Goal: Information Seeking & Learning: Understand process/instructions

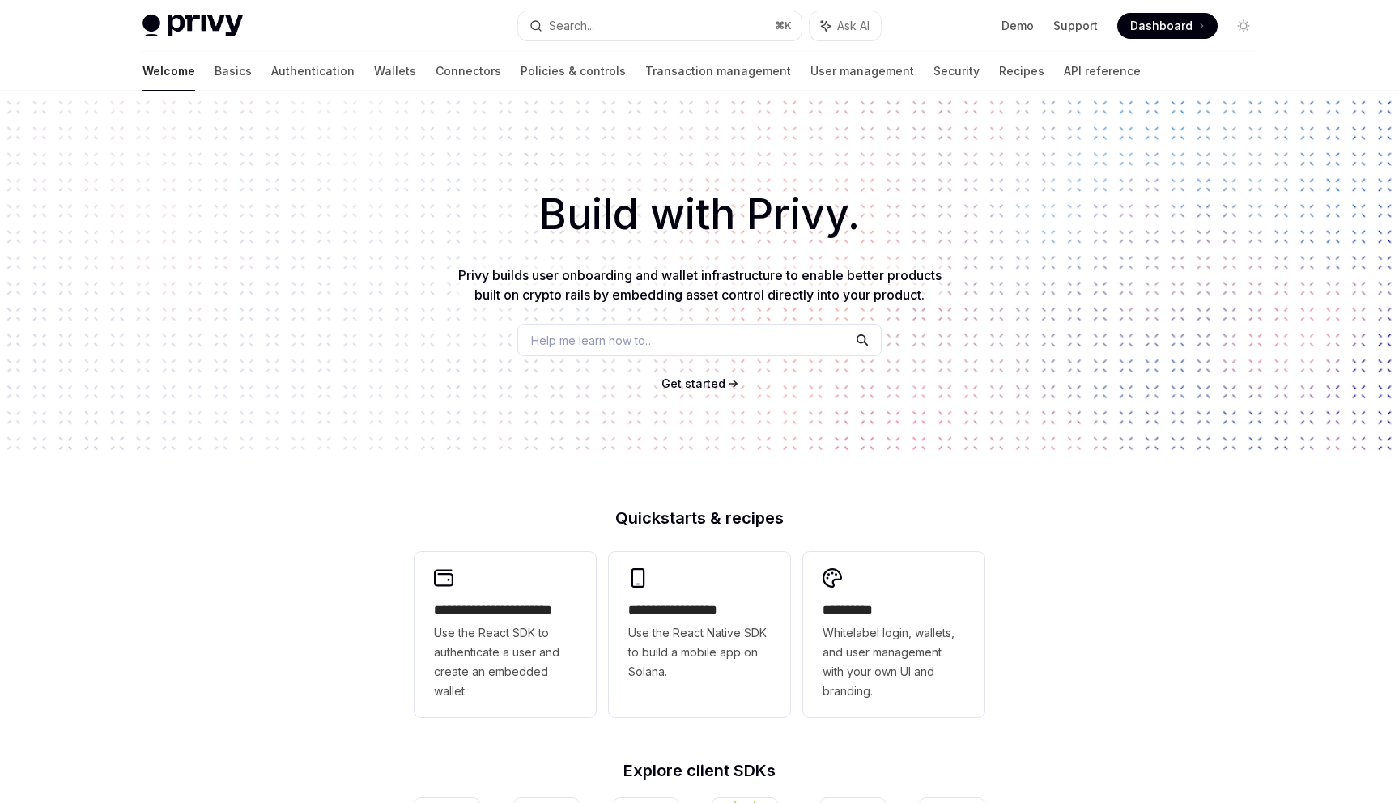
click at [369, 226] on h1 "Build with Privy." at bounding box center [699, 214] width 1347 height 63
click at [1044, 225] on h1 "Build with Privy." at bounding box center [699, 214] width 1347 height 63
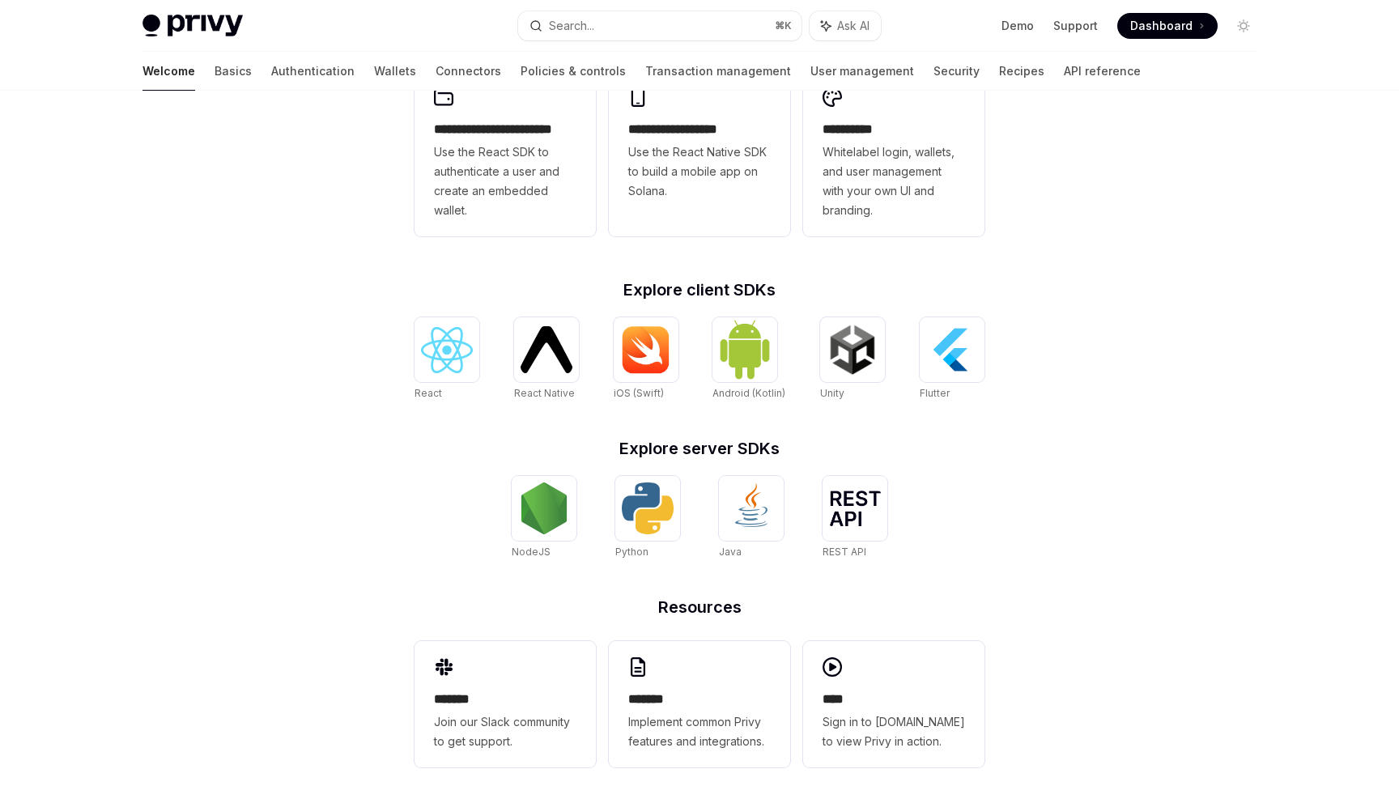
click at [266, 474] on div "**********" at bounding box center [699, 208] width 1399 height 1197
click at [262, 477] on div "**********" at bounding box center [699, 208] width 1399 height 1197
click at [247, 392] on div "**********" at bounding box center [699, 208] width 1399 height 1197
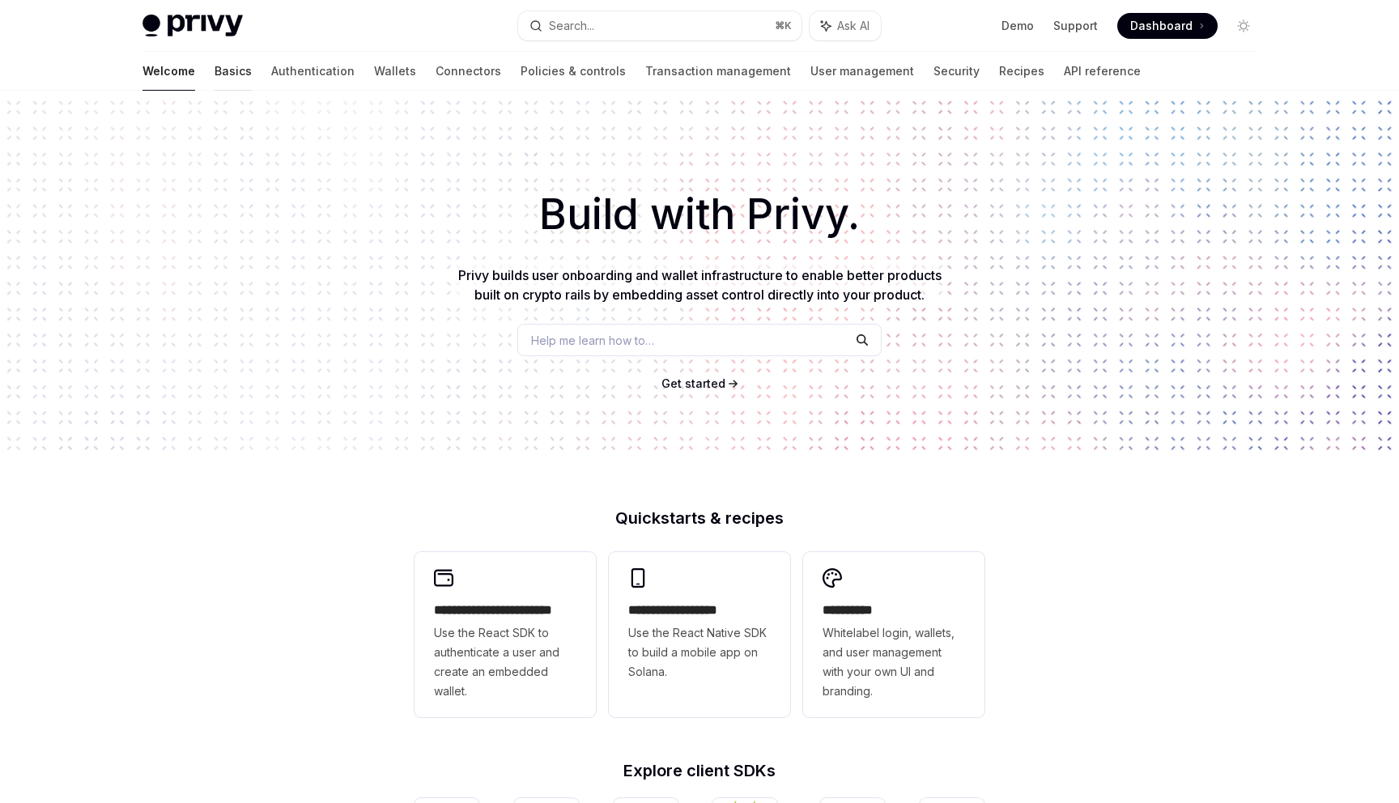
click at [215, 75] on link "Basics" at bounding box center [233, 71] width 37 height 39
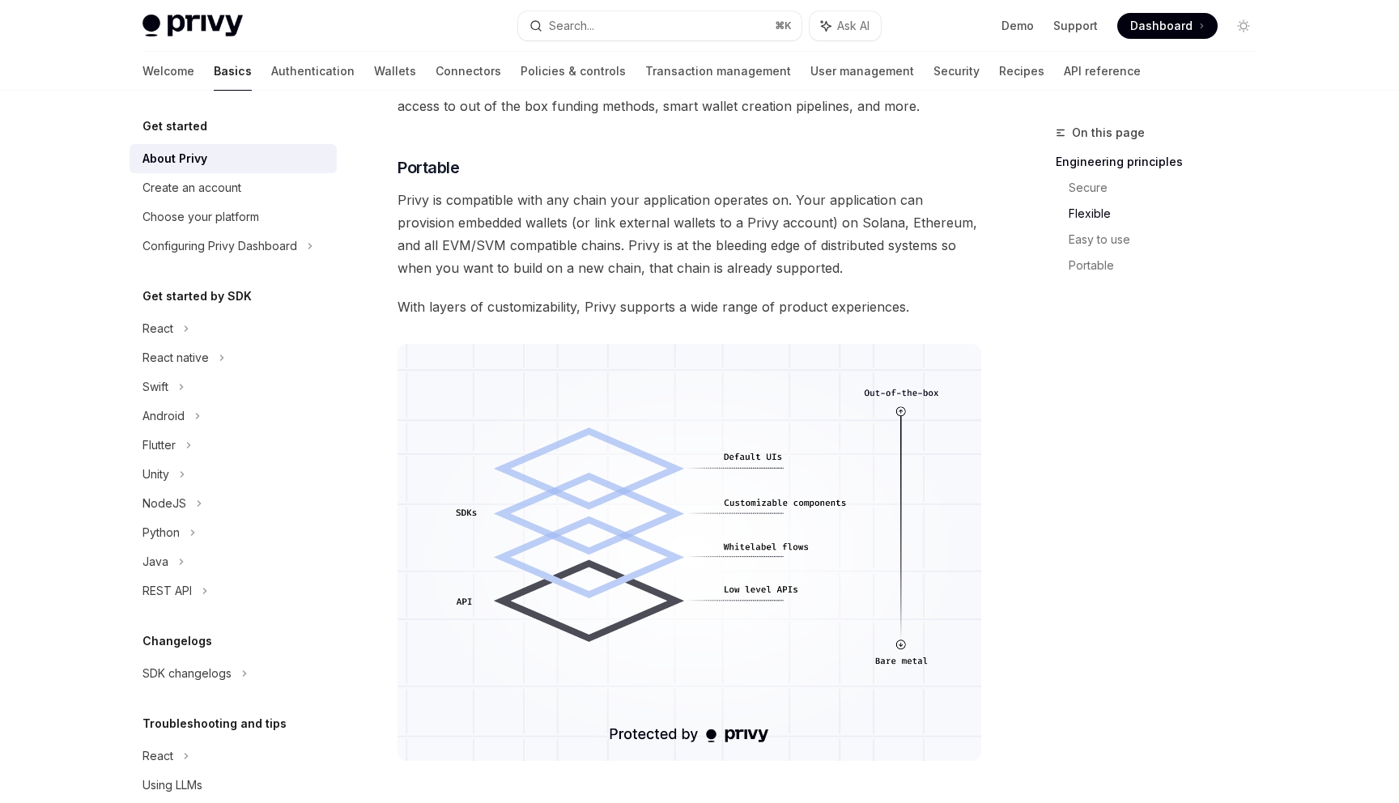
scroll to position [1188, 0]
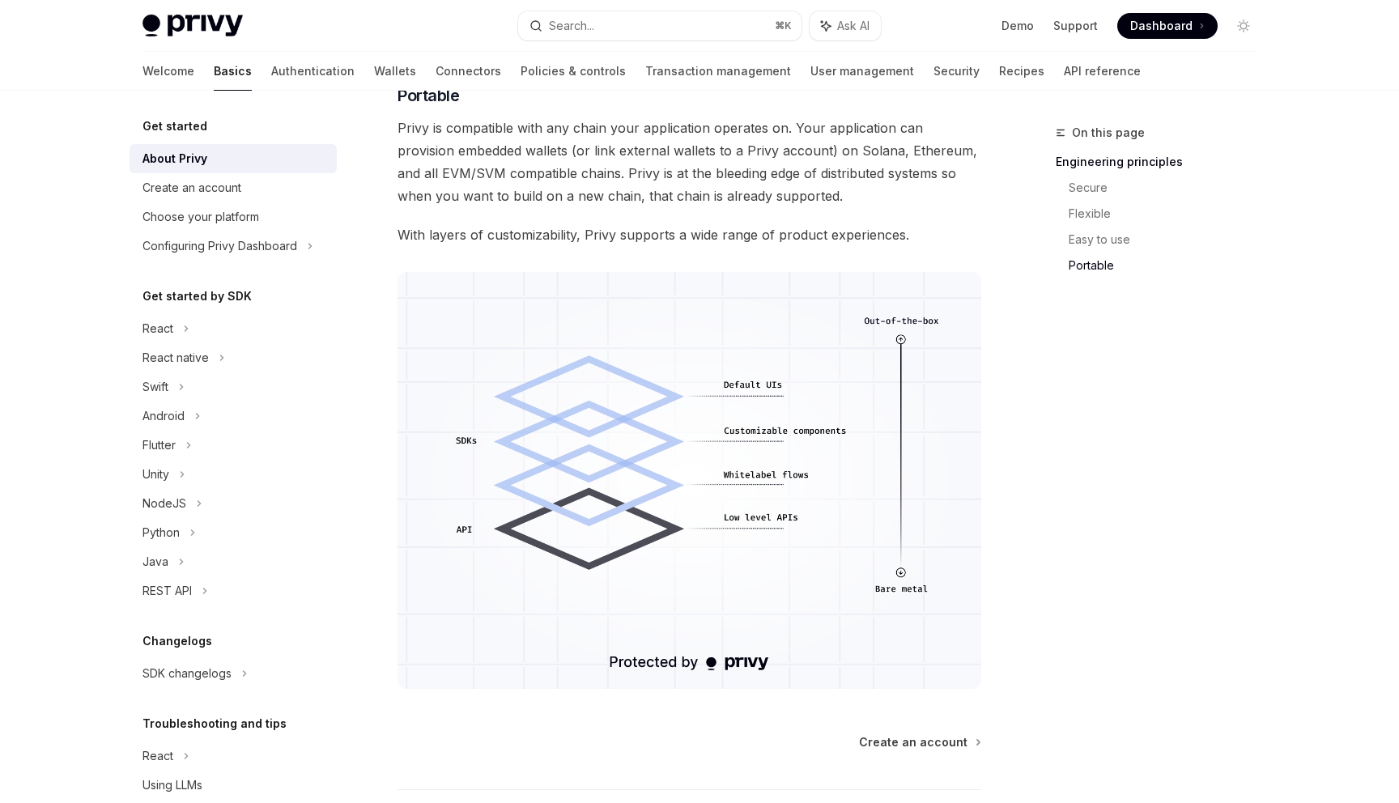
click at [644, 147] on span "Privy is compatible with any chain your application operates on. Your applicati…" at bounding box center [689, 162] width 584 height 91
click at [538, 155] on span "Privy is compatible with any chain your application operates on. Your applicati…" at bounding box center [689, 162] width 584 height 91
click at [504, 188] on span "Privy is compatible with any chain your application operates on. Your applicati…" at bounding box center [689, 162] width 584 height 91
click at [894, 227] on span "With layers of customizability, Privy supports a wide range of product experien…" at bounding box center [689, 234] width 584 height 23
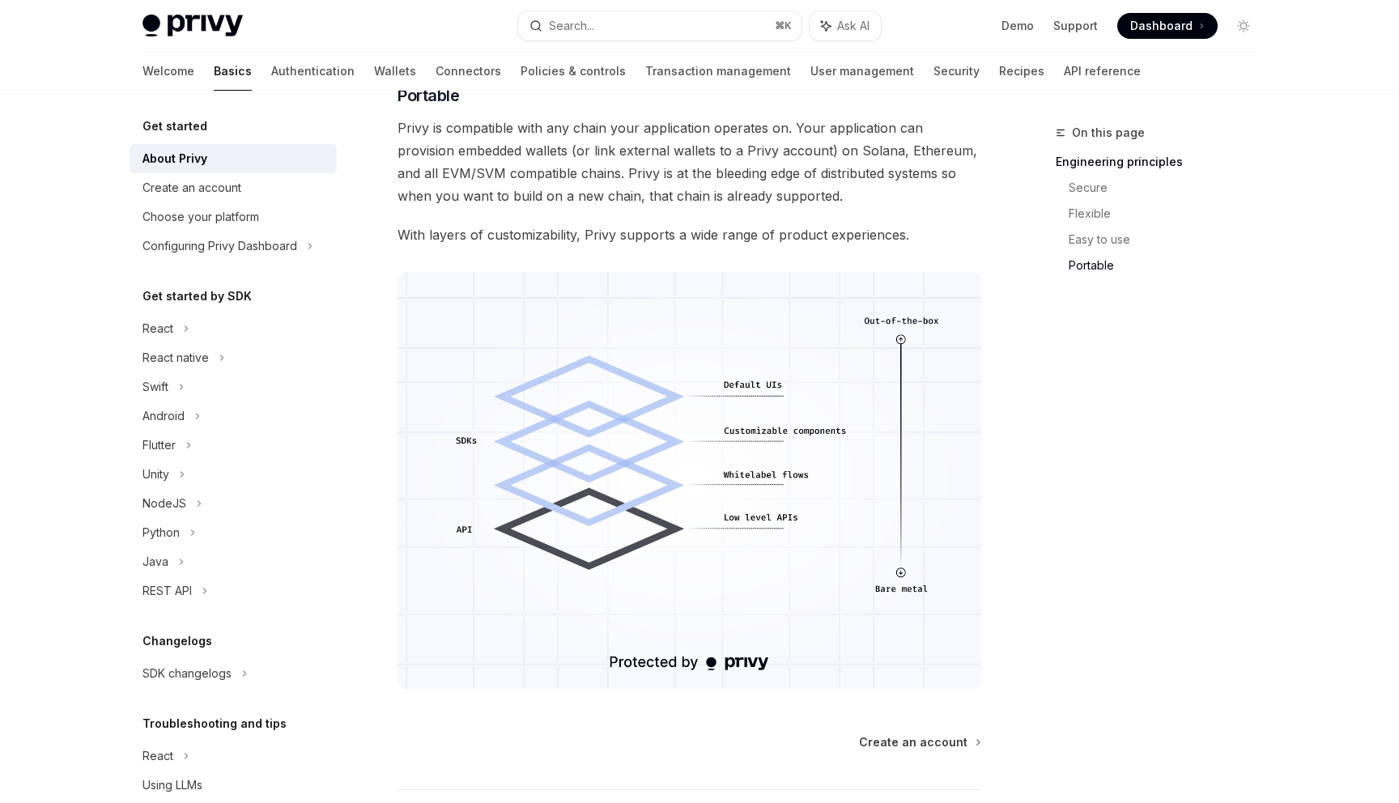
click at [528, 244] on span "With layers of customizability, Privy supports a wide range of product experien…" at bounding box center [689, 234] width 584 height 23
click at [490, 184] on span "Privy is compatible with any chain your application operates on. Your applicati…" at bounding box center [689, 162] width 584 height 91
click at [512, 164] on span "Privy is compatible with any chain your application operates on. Your applicati…" at bounding box center [689, 162] width 584 height 91
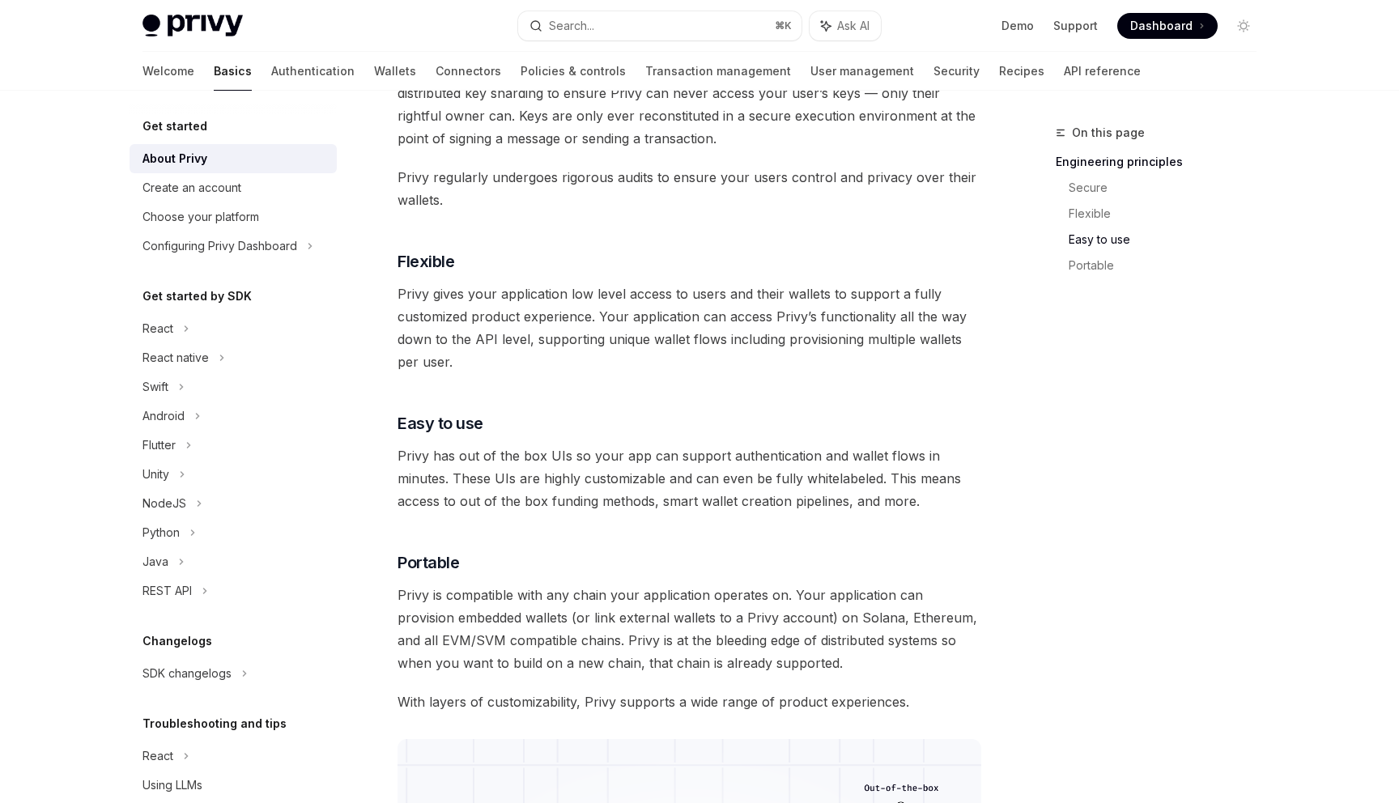
scroll to position [572, 0]
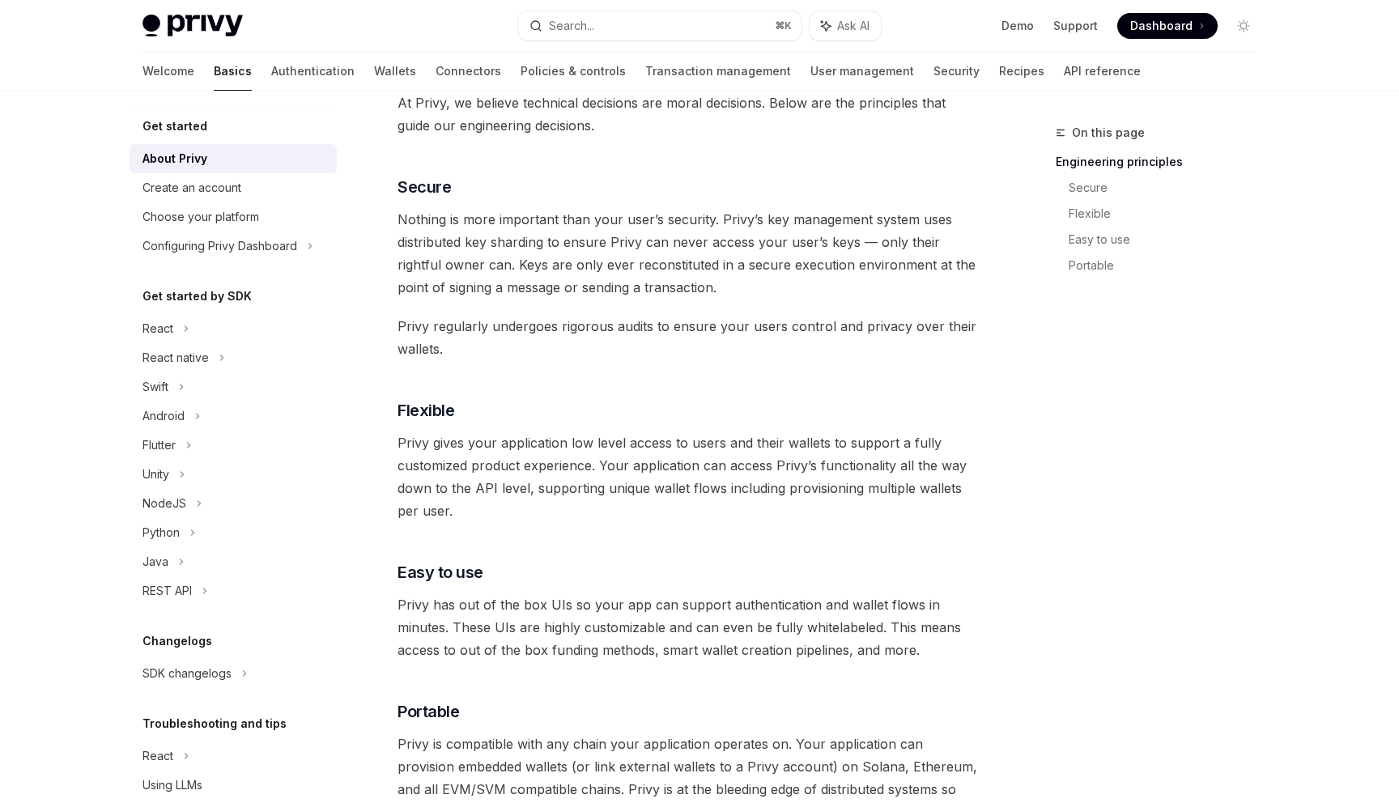
click at [507, 244] on span "Nothing is more important than your user’s security. Privy’s key management sys…" at bounding box center [689, 253] width 584 height 91
click at [271, 62] on link "Authentication" at bounding box center [312, 71] width 83 height 39
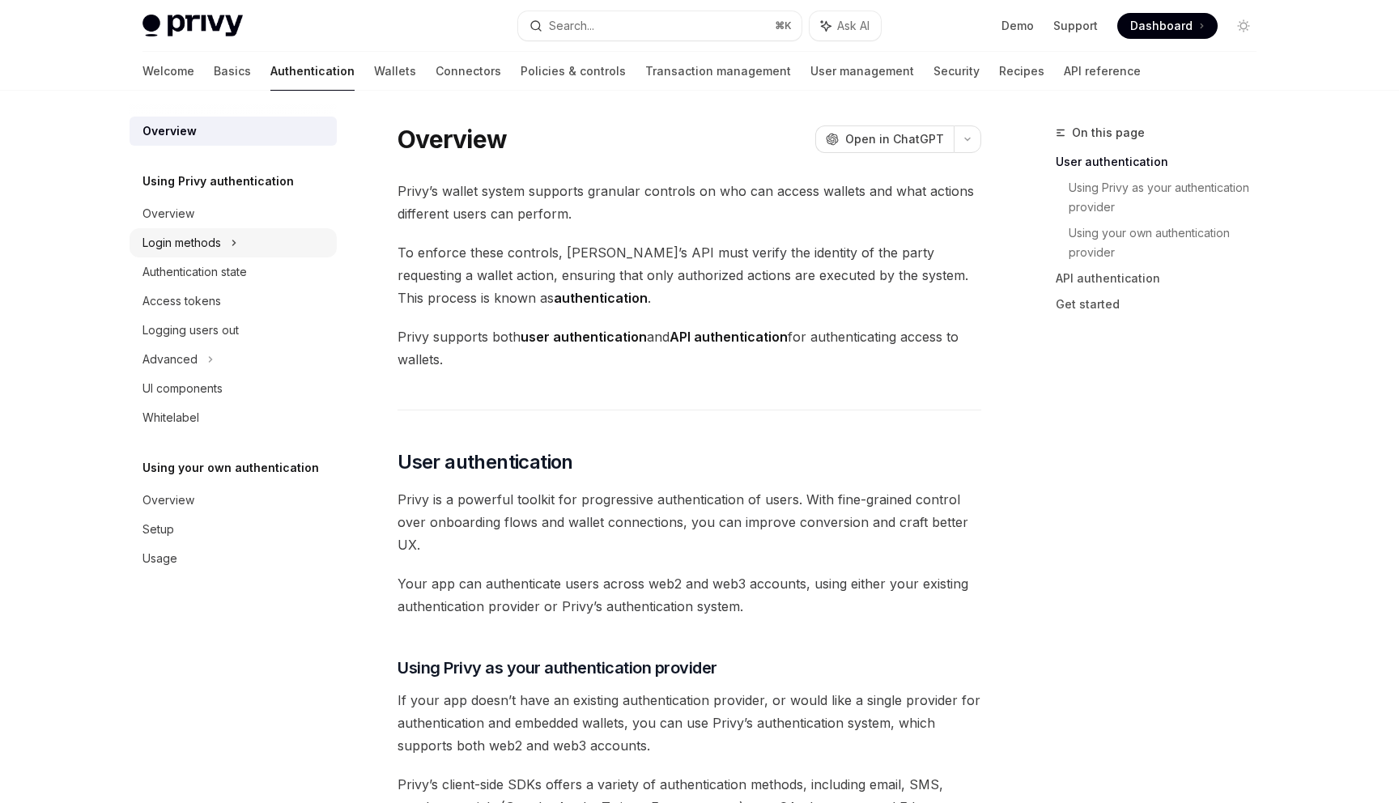
click at [179, 236] on div "Login methods" at bounding box center [181, 242] width 79 height 19
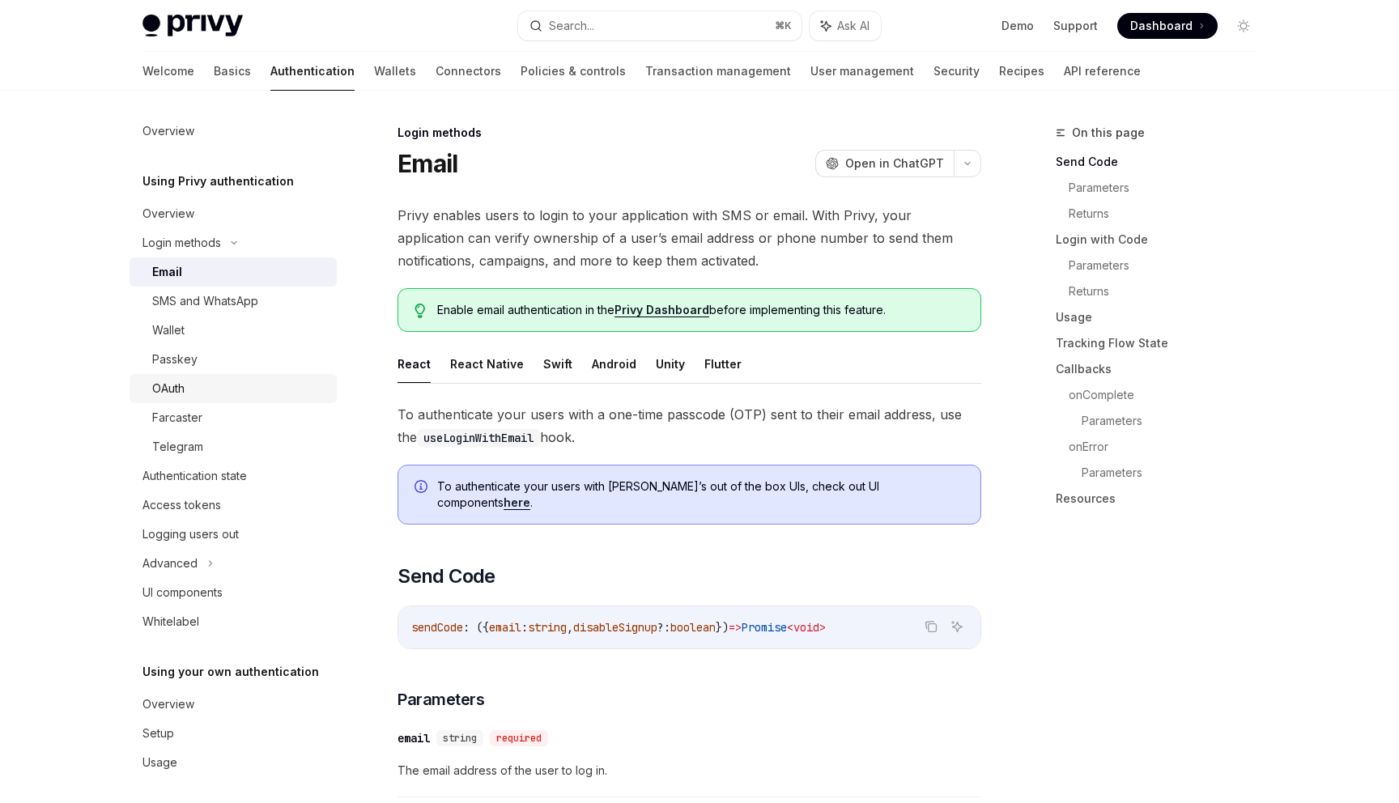
click at [185, 382] on div "OAuth" at bounding box center [168, 388] width 32 height 19
type textarea "*"
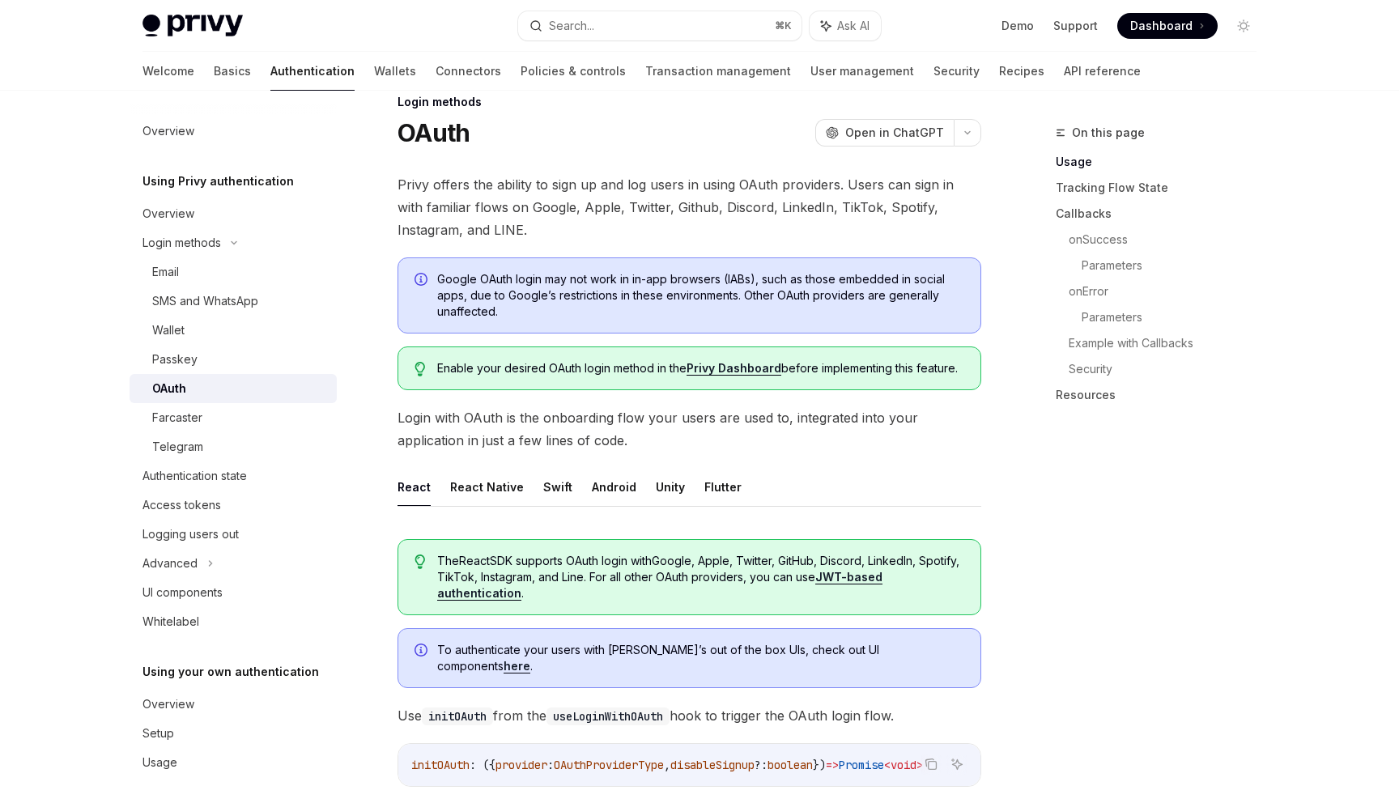
scroll to position [464, 0]
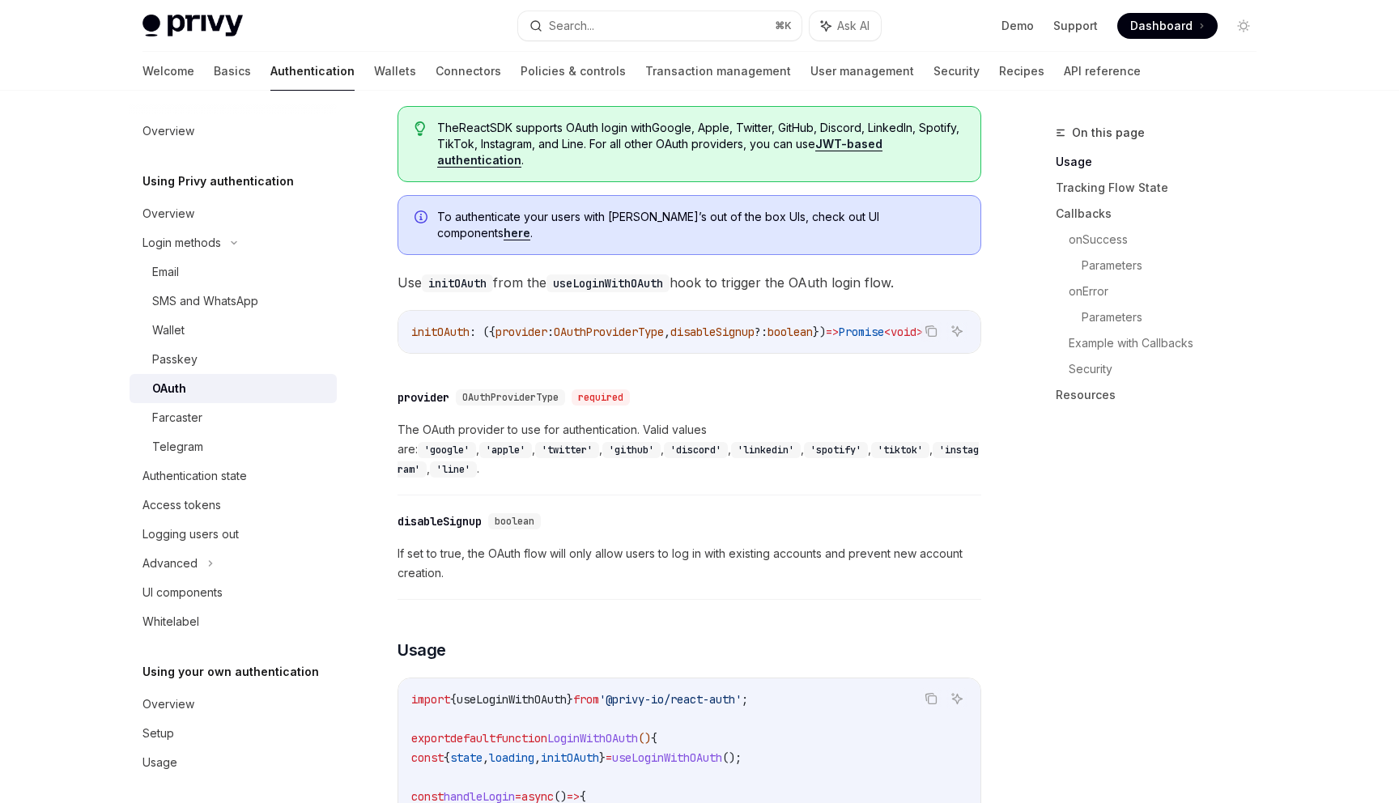
click at [768, 444] on code "'instagram'" at bounding box center [687, 460] width 581 height 36
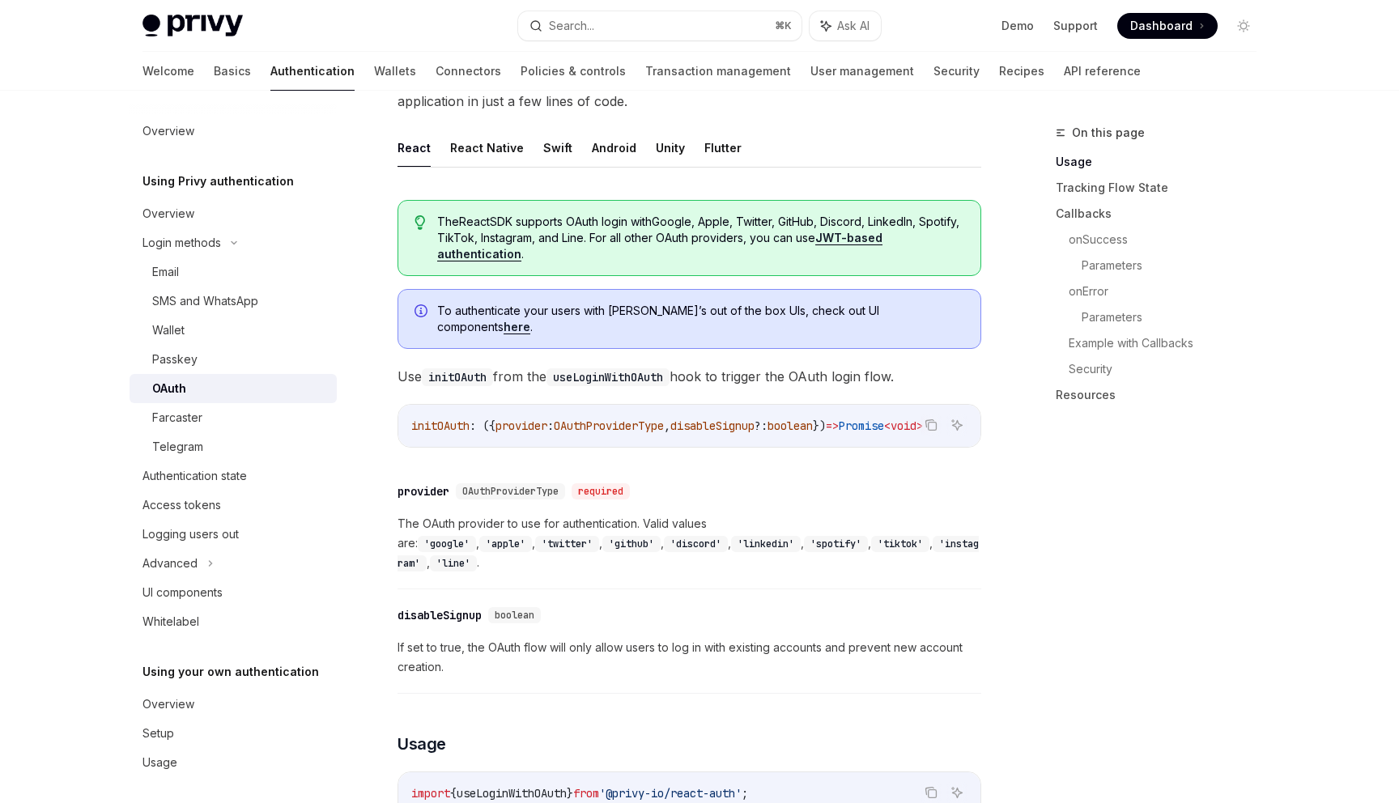
scroll to position [260, 0]
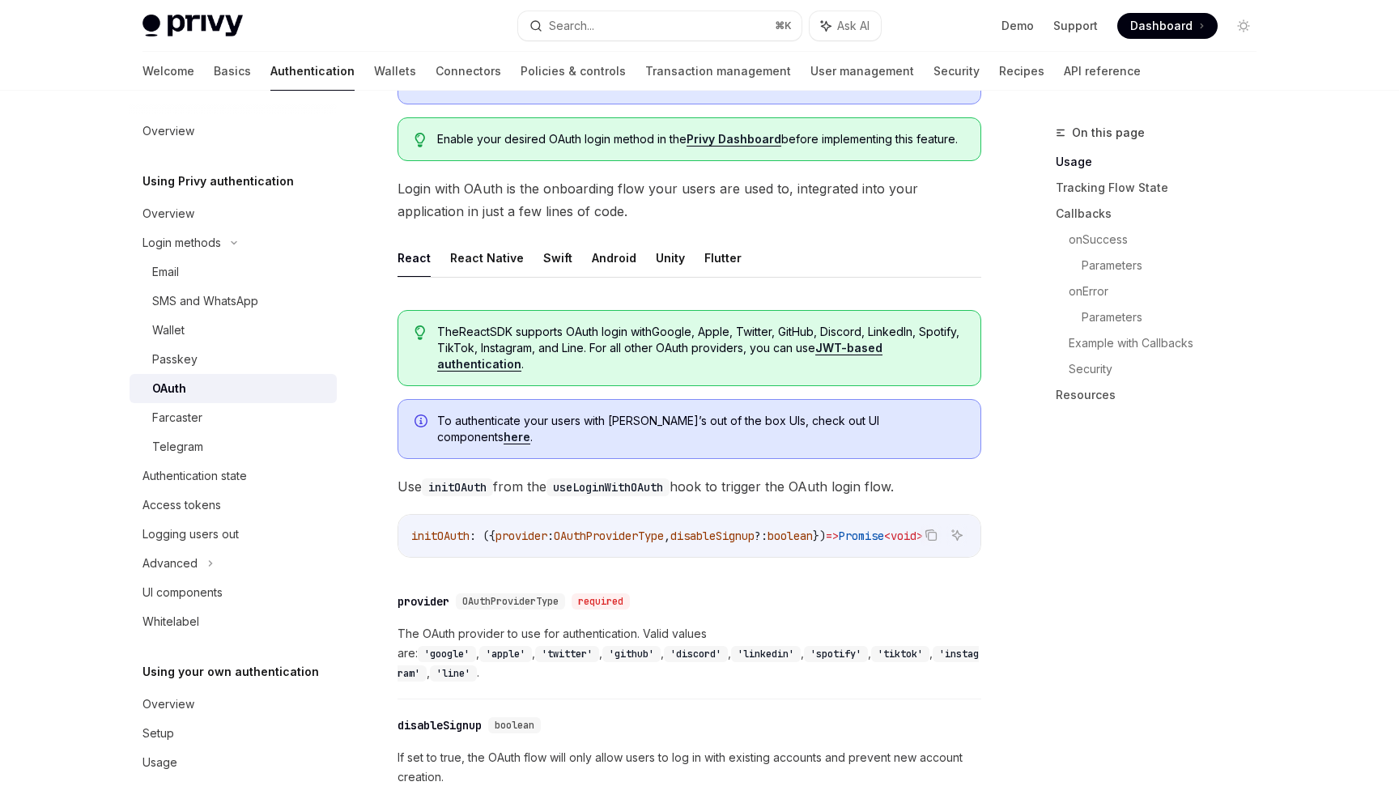
click at [530, 430] on link "here" at bounding box center [517, 437] width 27 height 15
click at [736, 426] on span "To authenticate your users with [PERSON_NAME]’s out of the box UIs, check out U…" at bounding box center [700, 429] width 527 height 32
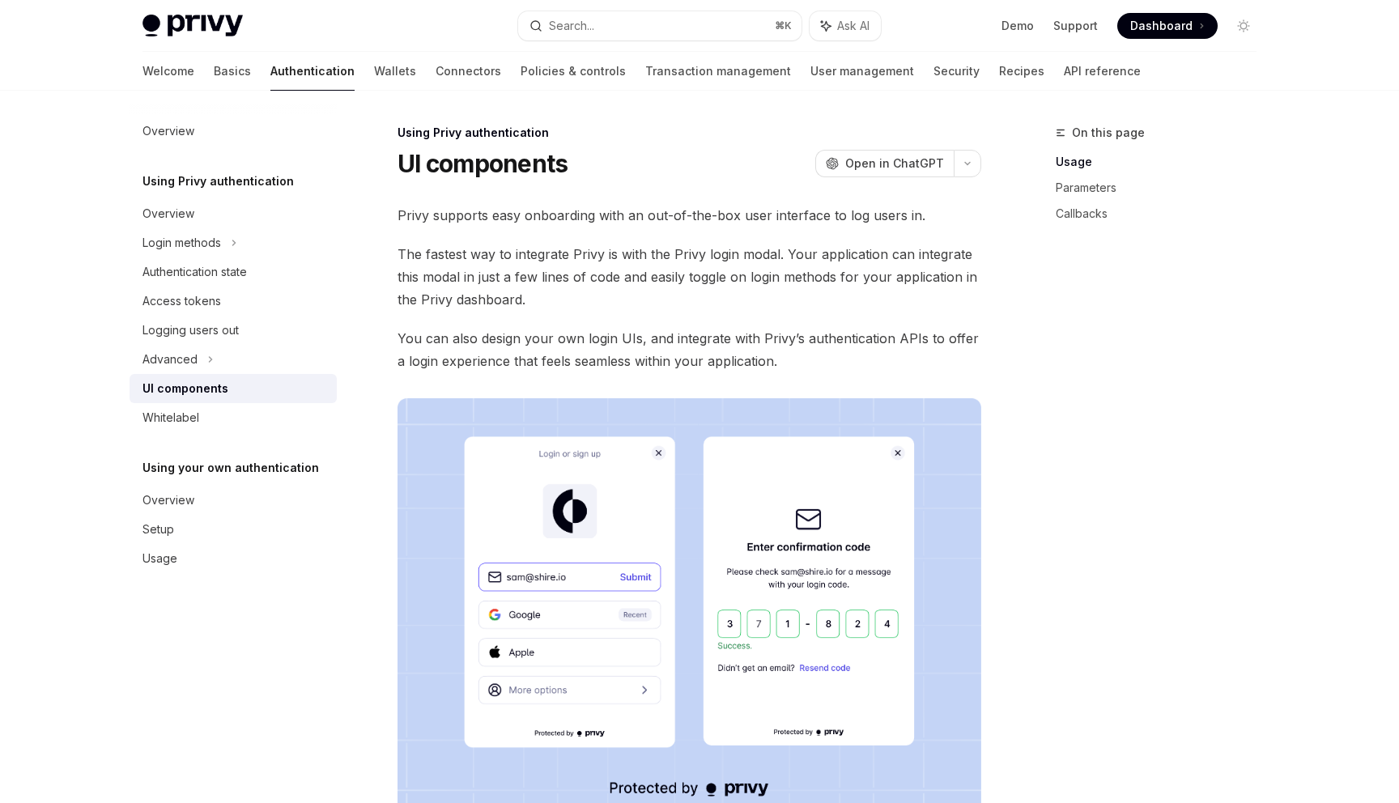
click at [740, 309] on span "The fastest way to integrate Privy is with the Privy login modal. Your applicat…" at bounding box center [689, 277] width 584 height 68
click at [847, 334] on span "You can also design your own login UIs, and integrate with Privy’s authenticati…" at bounding box center [689, 349] width 584 height 45
click at [977, 368] on span "You can also design your own login UIs, and integrate with Privy’s authenticati…" at bounding box center [689, 349] width 584 height 45
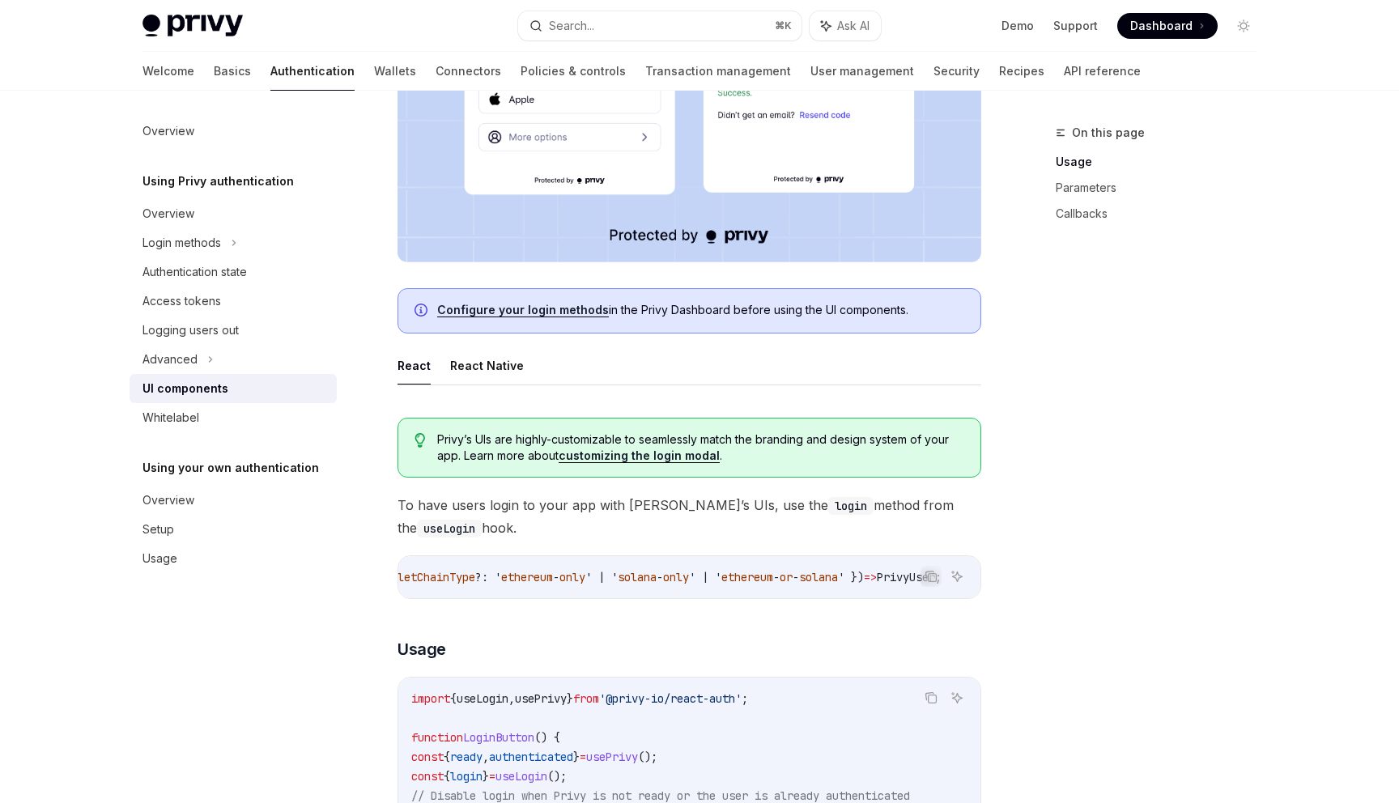
scroll to position [0, 1014]
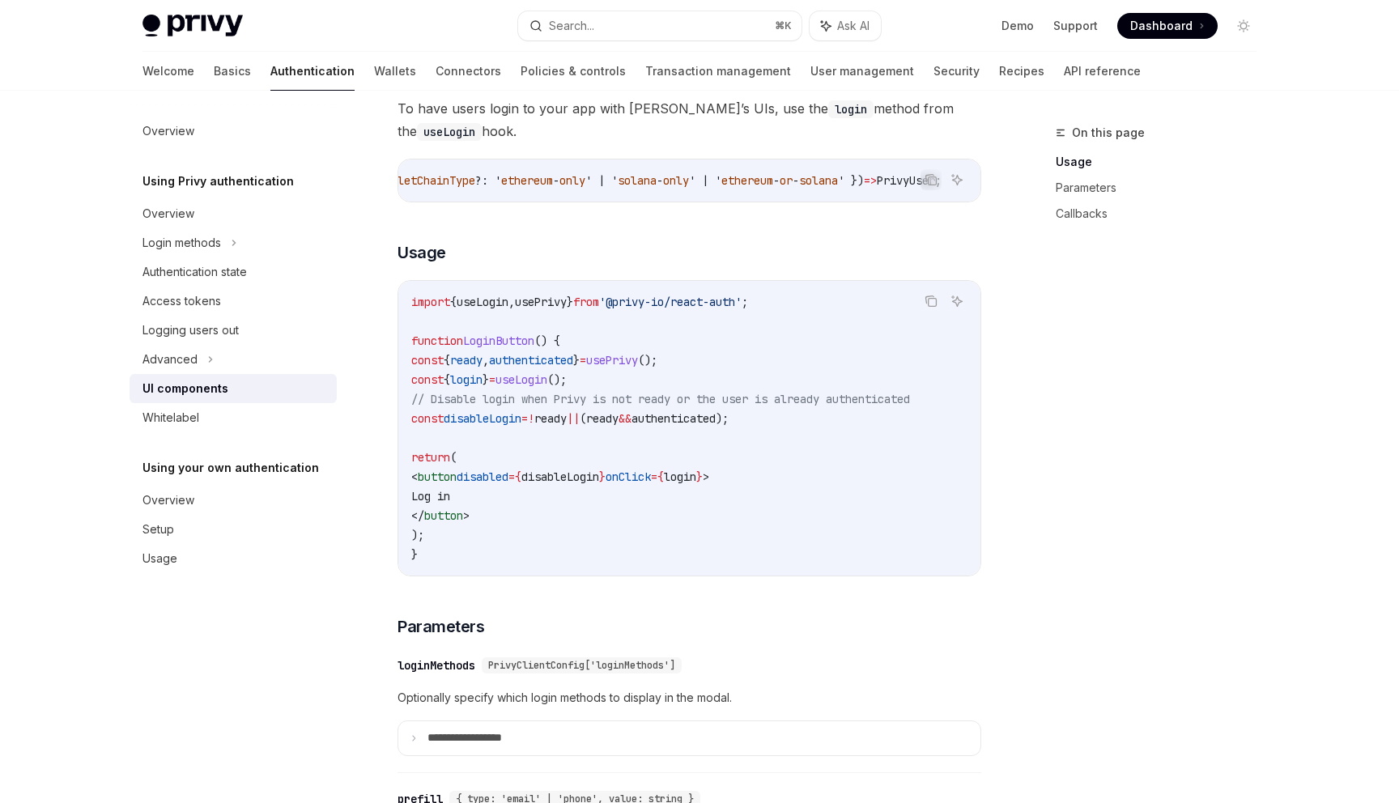
click at [1035, 585] on div "On this page Usage Parameters Callbacks" at bounding box center [1146, 463] width 246 height 680
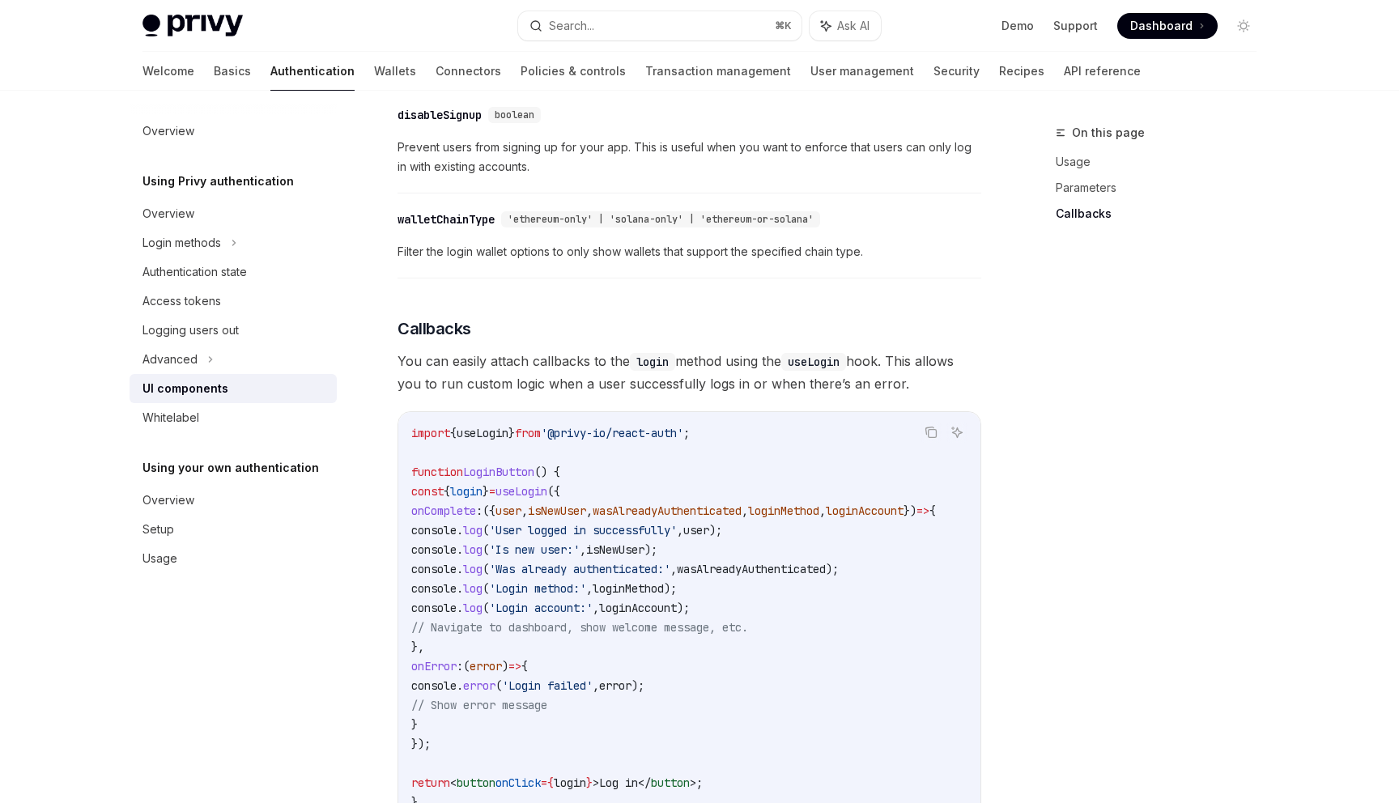
scroll to position [1863, 0]
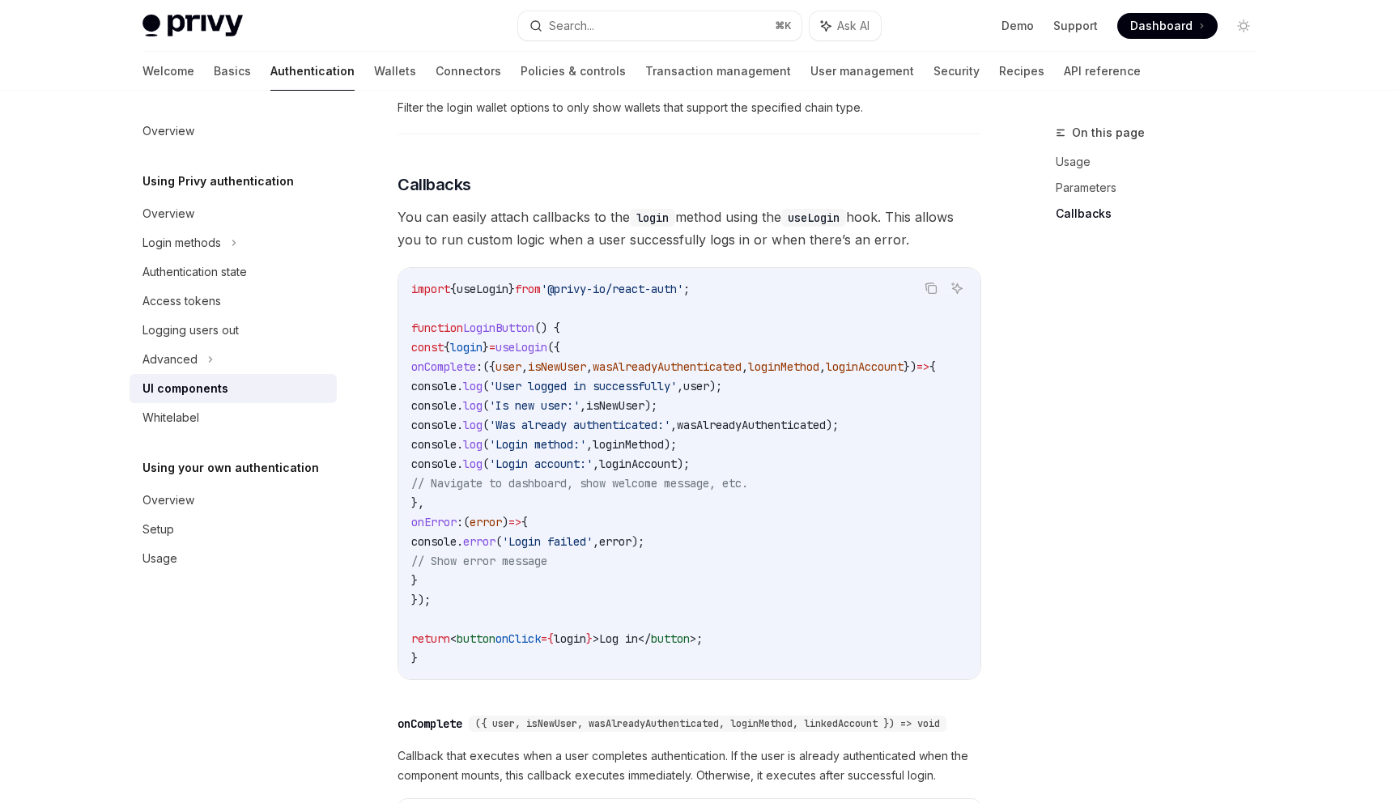
drag, startPoint x: 819, startPoint y: 691, endPoint x: 884, endPoint y: 692, distance: 64.8
click at [884, 679] on div "import { useLogin } from '@privy-io/react-auth' ; function LoginButton () { con…" at bounding box center [689, 473] width 582 height 411
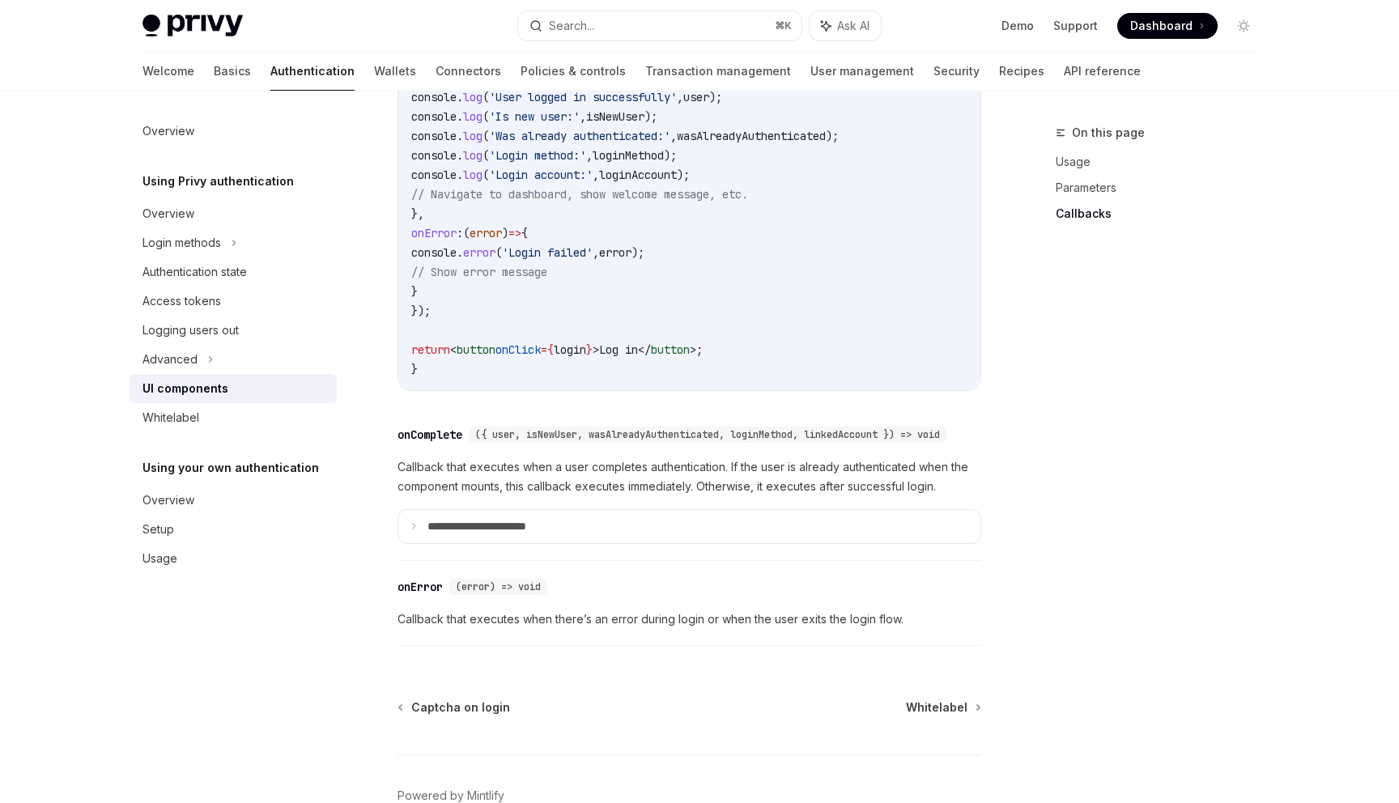
scroll to position [2285, 0]
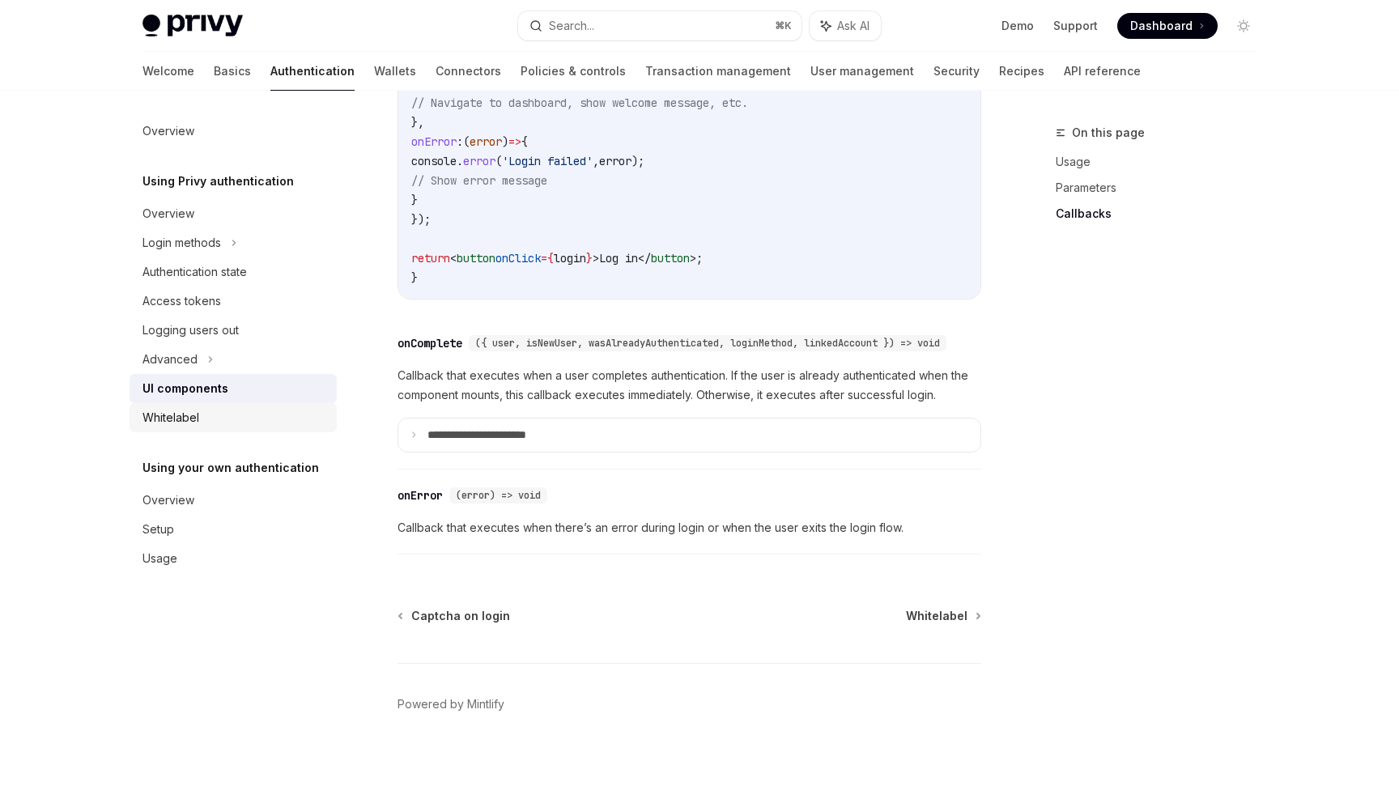
click at [233, 425] on div "Whitelabel" at bounding box center [234, 417] width 185 height 19
type textarea "*"
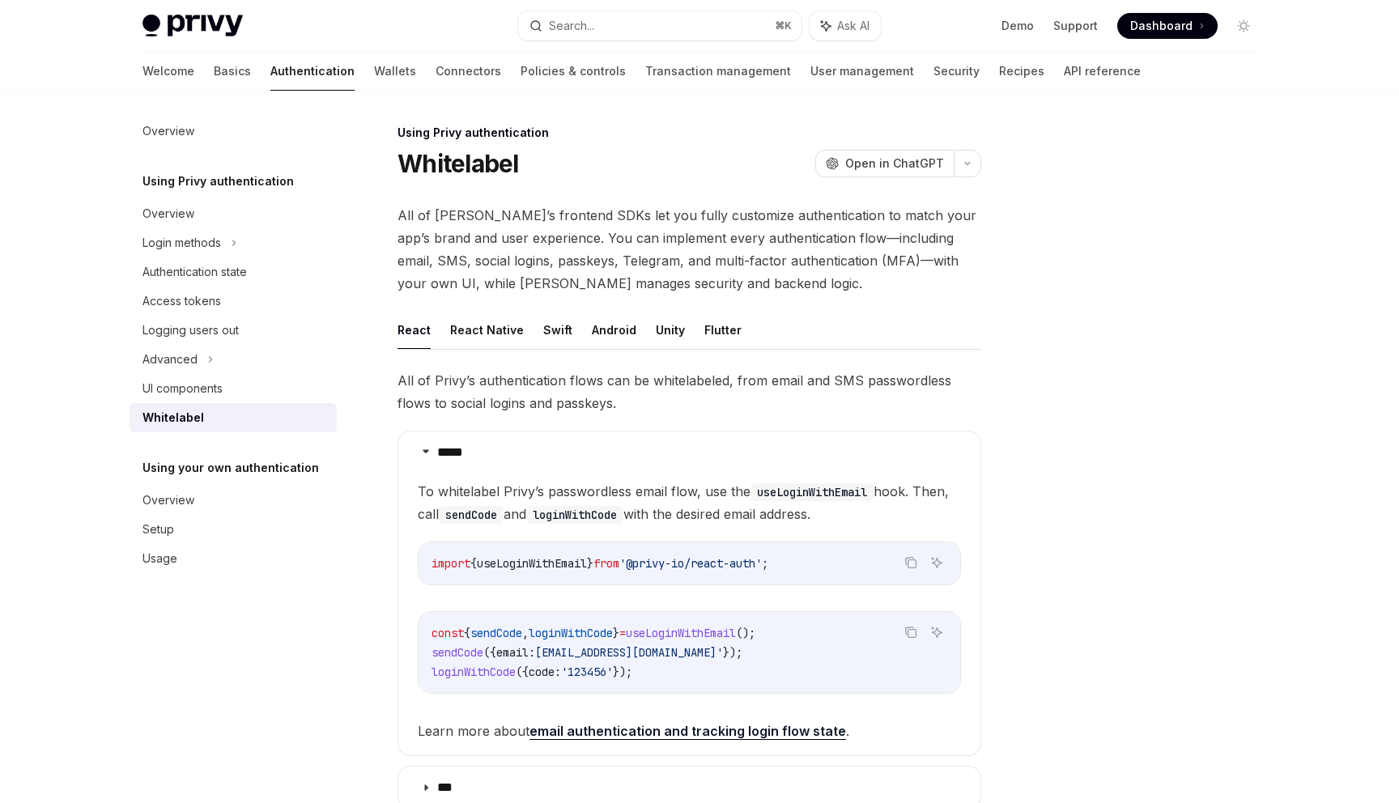
click at [1042, 412] on div at bounding box center [1146, 463] width 246 height 680
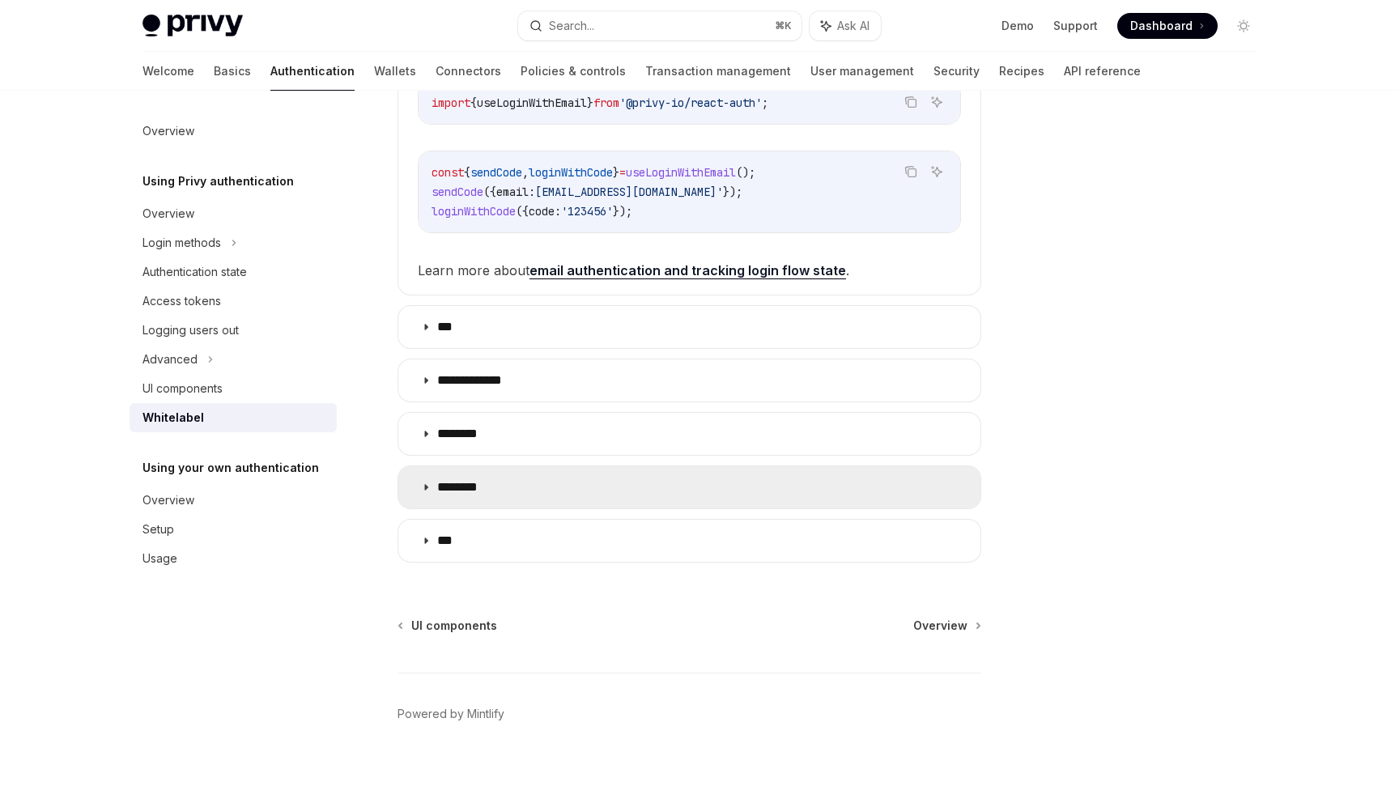
scroll to position [440, 0]
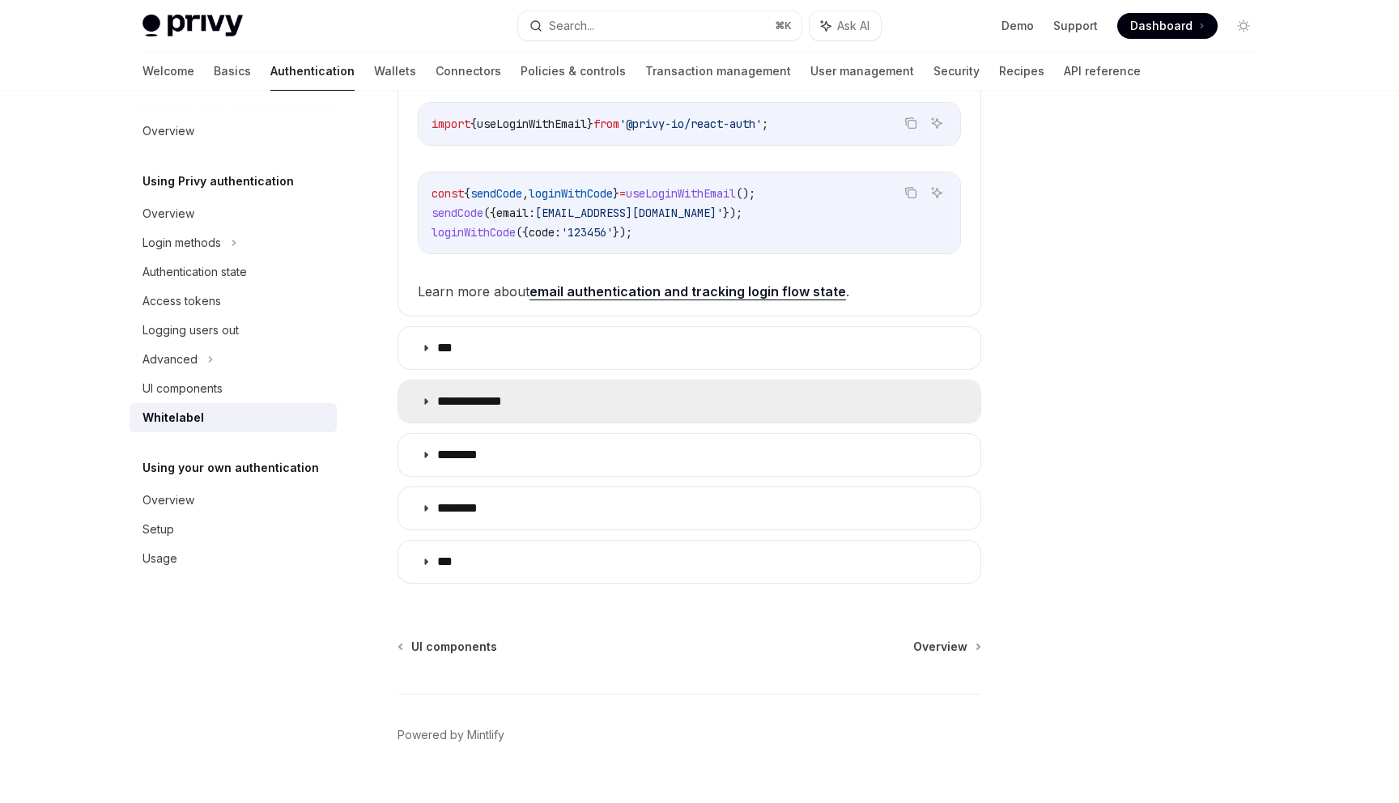
click at [543, 410] on summary "**********" at bounding box center [689, 401] width 582 height 42
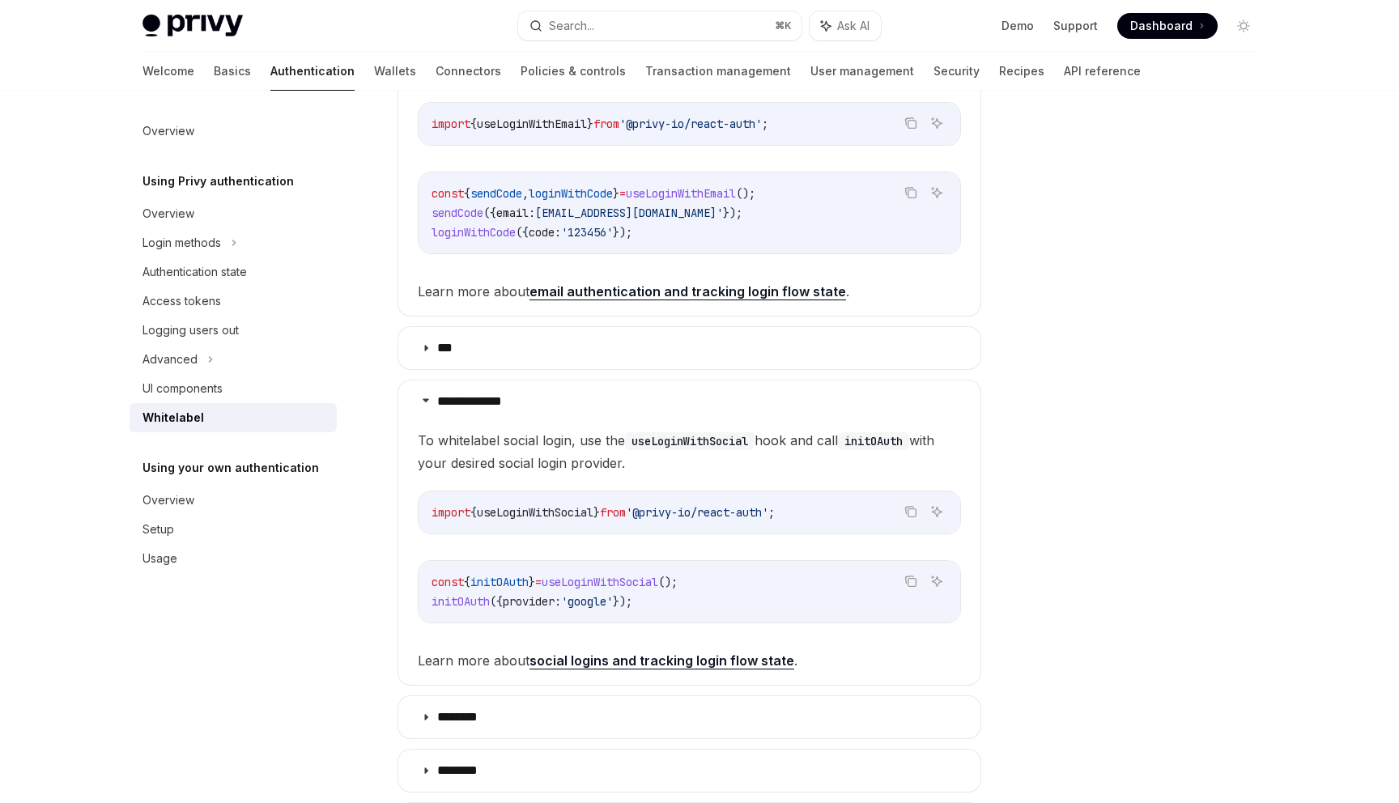
click at [1095, 459] on div at bounding box center [1146, 463] width 246 height 680
click at [1062, 440] on div at bounding box center [1146, 463] width 246 height 680
click at [1107, 279] on div at bounding box center [1146, 463] width 246 height 680
click at [1062, 327] on div at bounding box center [1146, 463] width 246 height 680
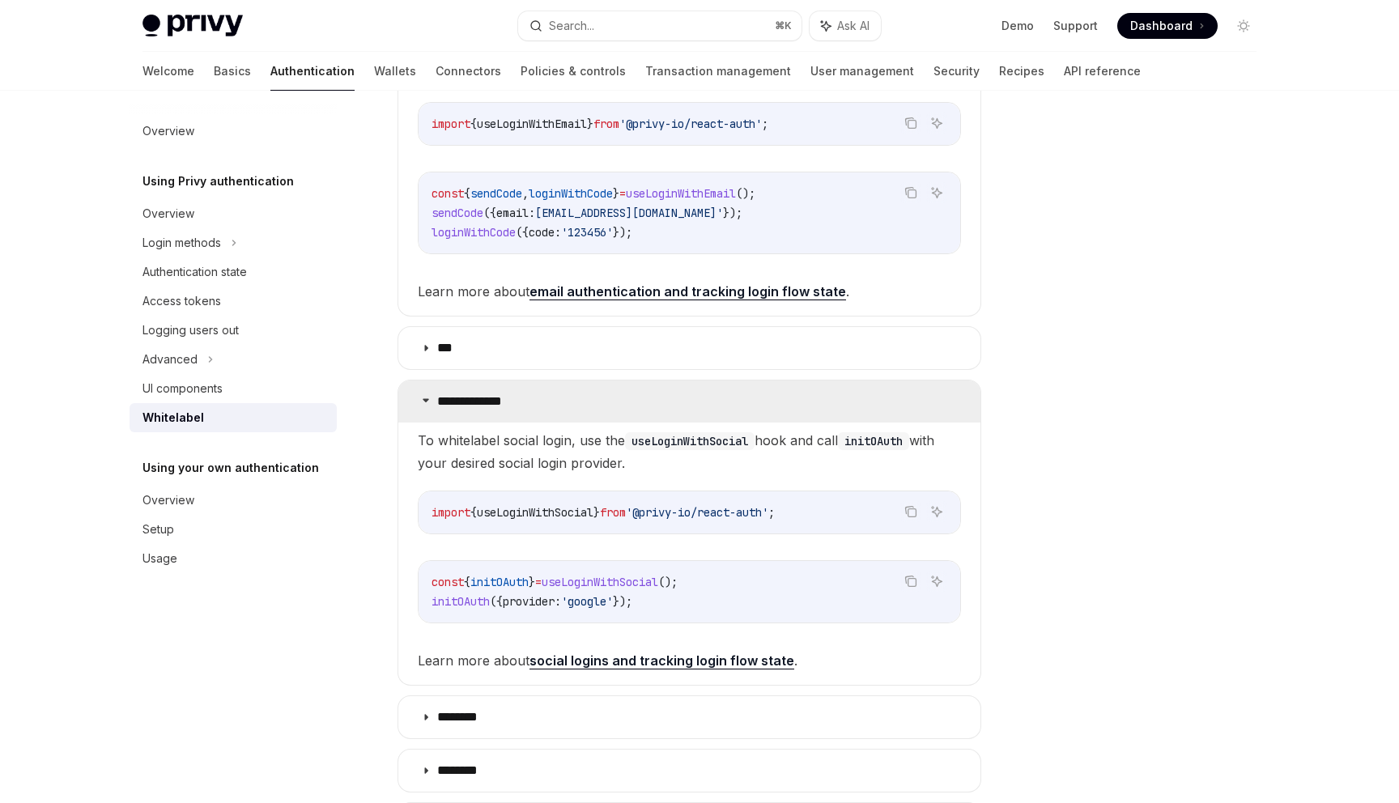
click at [916, 414] on summary "**********" at bounding box center [689, 401] width 582 height 42
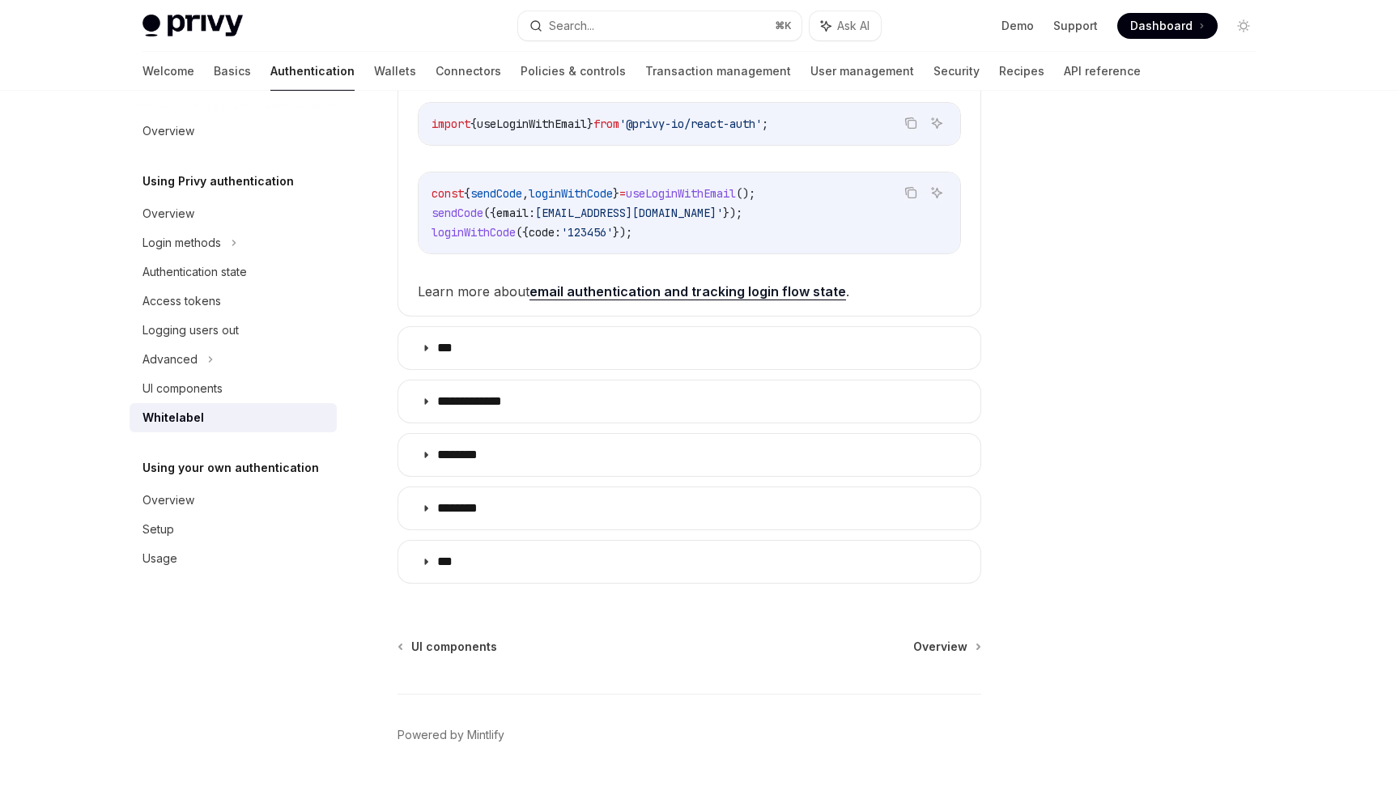
click at [1098, 370] on div at bounding box center [1146, 463] width 246 height 680
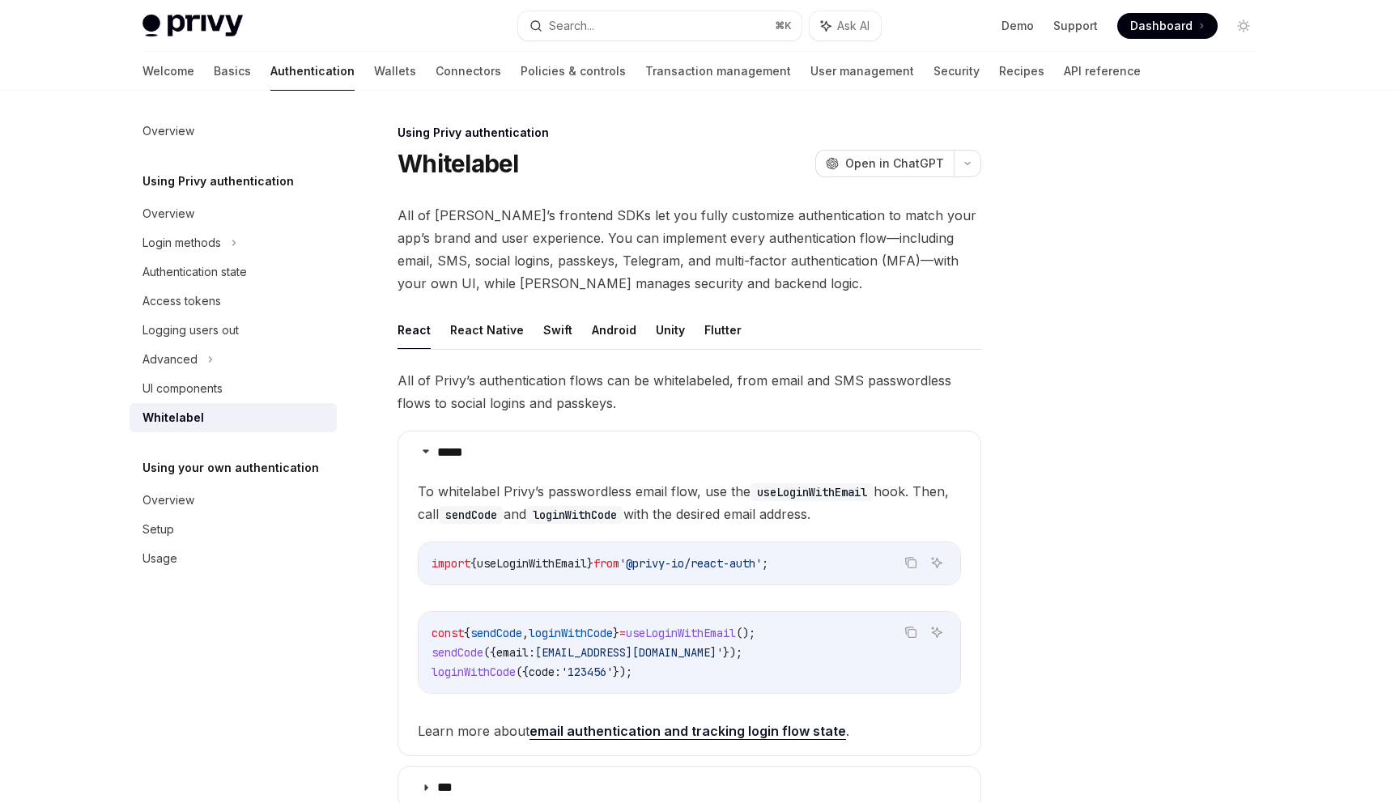
click at [1098, 370] on div at bounding box center [1146, 463] width 246 height 680
